Goal: Find specific page/section: Find specific page/section

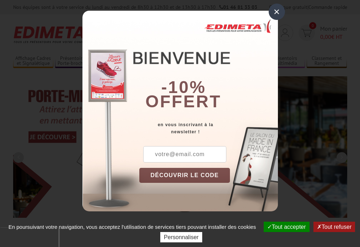
click at [286, 226] on button "Tout accepter" at bounding box center [287, 226] width 46 height 10
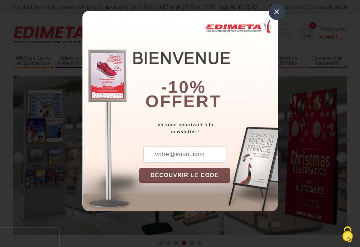
click at [277, 12] on div "×" at bounding box center [277, 12] width 16 height 16
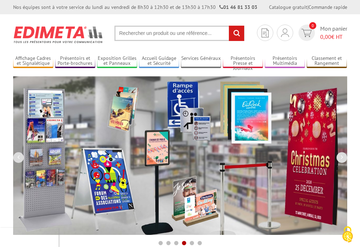
click at [0, 0] on div "Nos équipes sont à votre service du lundi au vendredi de 8h30 à 12h30 et de 13h…" at bounding box center [180, 7] width 360 height 14
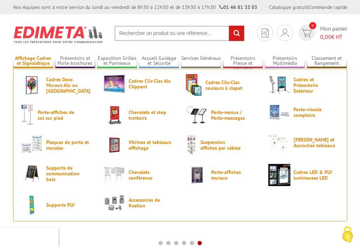
click at [33, 61] on link "Affichage Cadres et Signalétique" at bounding box center [33, 61] width 40 height 12
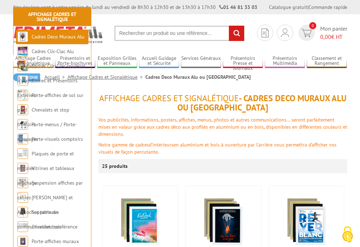
scroll to position [138, 0]
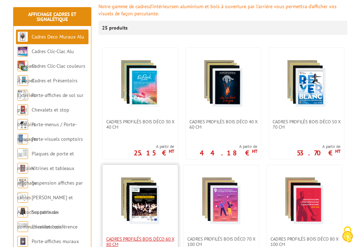
click at [140, 241] on span "Cadres Profilés Bois Déco 60 x 80 cm" at bounding box center [140, 241] width 68 height 11
